Goal: Obtain resource: Download file/media

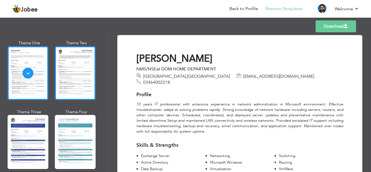
click at [69, 63] on div at bounding box center [75, 73] width 41 height 54
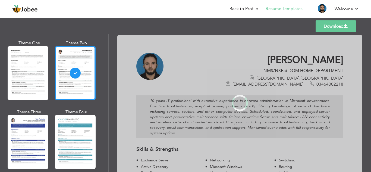
scroll to position [968, 0]
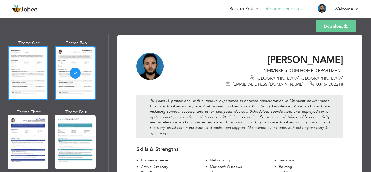
click at [30, 63] on div at bounding box center [28, 73] width 41 height 54
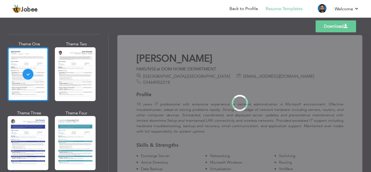
scroll to position [969, 0]
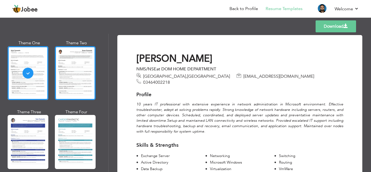
click at [78, 70] on div at bounding box center [75, 73] width 41 height 54
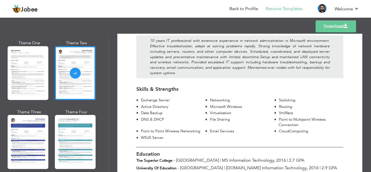
scroll to position [0, 0]
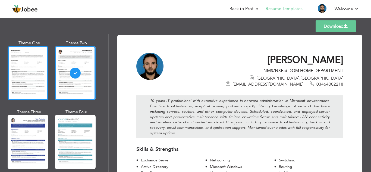
click at [17, 69] on div at bounding box center [28, 73] width 41 height 54
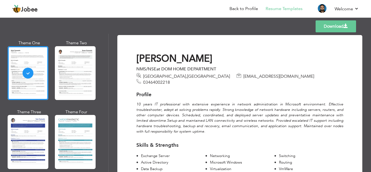
click at [332, 23] on link "Download" at bounding box center [336, 26] width 40 height 12
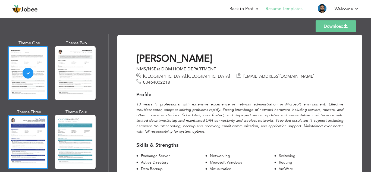
click at [42, 115] on div at bounding box center [28, 142] width 41 height 54
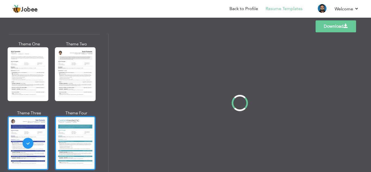
scroll to position [969, 0]
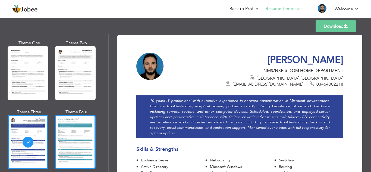
click at [74, 115] on div at bounding box center [75, 142] width 41 height 54
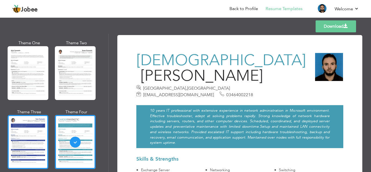
click at [39, 119] on div at bounding box center [28, 142] width 41 height 54
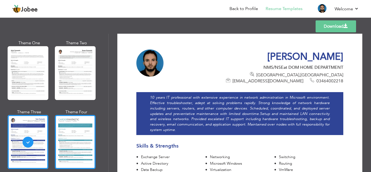
scroll to position [0, 0]
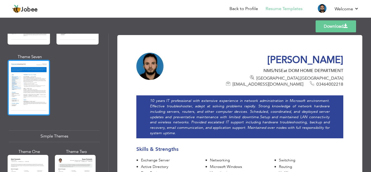
click at [26, 91] on div at bounding box center [29, 88] width 42 height 56
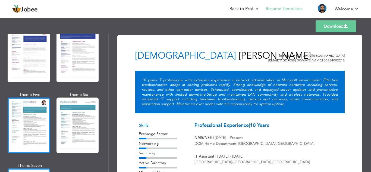
click at [32, 108] on div at bounding box center [29, 126] width 42 height 56
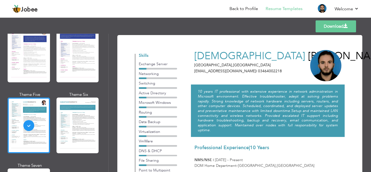
click at [75, 110] on div at bounding box center [78, 126] width 42 height 56
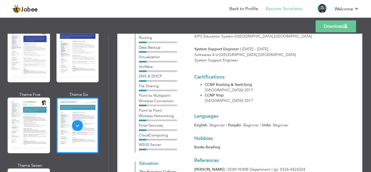
scroll to position [163, 0]
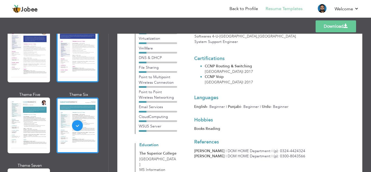
click at [61, 50] on div at bounding box center [78, 55] width 42 height 56
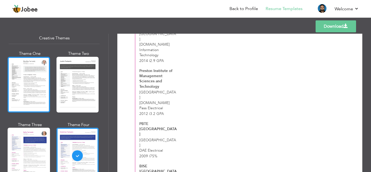
scroll to position [643, 0]
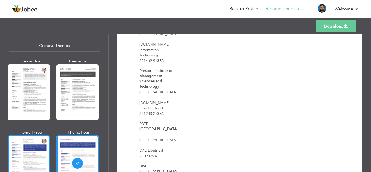
click at [21, 148] on div at bounding box center [29, 163] width 42 height 56
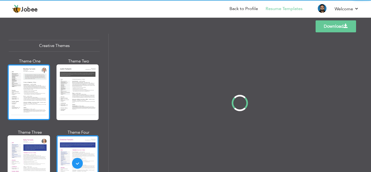
scroll to position [0, 0]
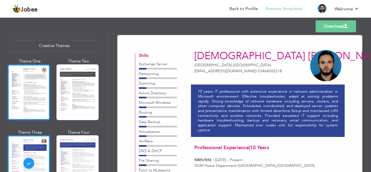
click at [27, 79] on div at bounding box center [29, 92] width 42 height 56
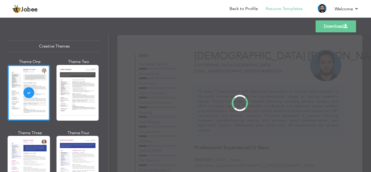
scroll to position [643, 0]
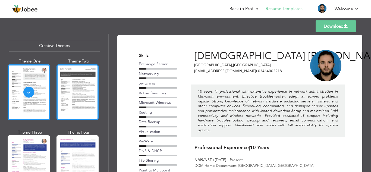
click at [78, 80] on div at bounding box center [78, 92] width 42 height 56
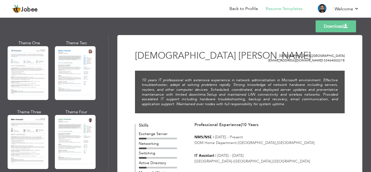
scroll to position [236, 0]
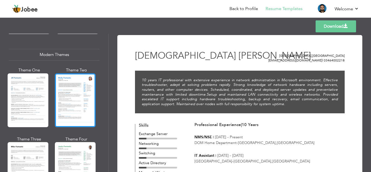
click at [78, 91] on div at bounding box center [75, 100] width 41 height 54
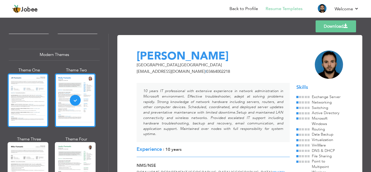
click at [33, 102] on div at bounding box center [28, 100] width 41 height 54
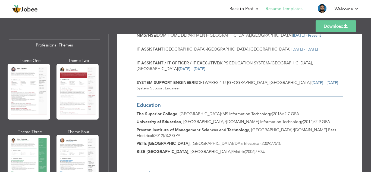
scroll to position [0, 0]
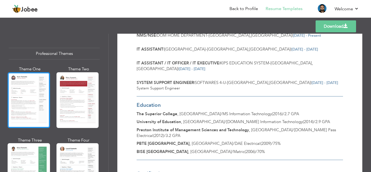
click at [22, 92] on div at bounding box center [29, 100] width 42 height 56
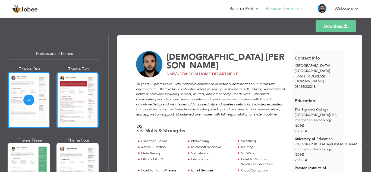
click at [80, 97] on div at bounding box center [78, 100] width 42 height 56
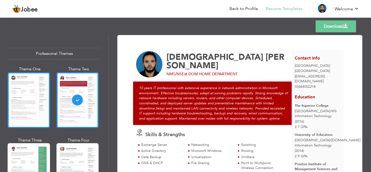
click at [40, 102] on div at bounding box center [29, 100] width 42 height 56
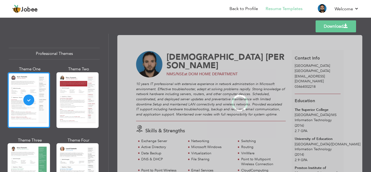
click at [82, 99] on div at bounding box center [78, 100] width 42 height 56
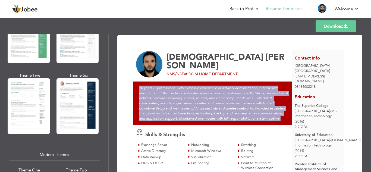
drag, startPoint x: 139, startPoint y: 88, endPoint x: 280, endPoint y: 118, distance: 143.7
click at [280, 118] on em "10 years IT professional with extensive experience in network administration in…" at bounding box center [213, 103] width 149 height 35
copy em "10 years IT professional with extensive experience in network administration in…"
